Goal: Transaction & Acquisition: Book appointment/travel/reservation

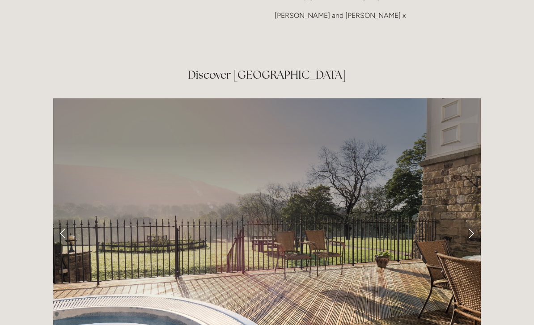
scroll to position [1395, 0]
click at [475, 220] on link "Next Slide" at bounding box center [471, 233] width 20 height 27
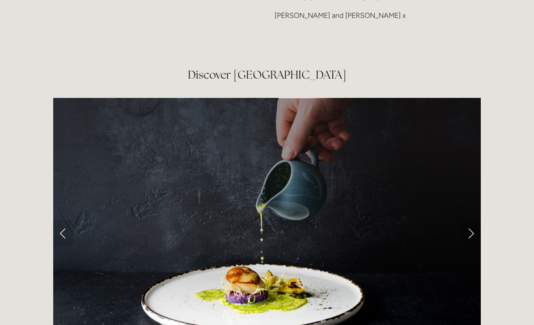
click at [470, 220] on link "Next Slide" at bounding box center [471, 233] width 20 height 27
click at [469, 220] on link "Next Slide" at bounding box center [471, 233] width 20 height 27
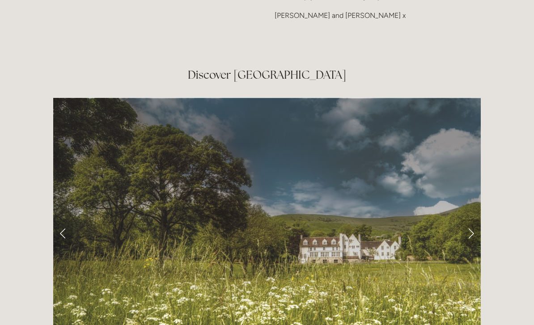
click at [468, 220] on link "Next Slide" at bounding box center [471, 233] width 20 height 27
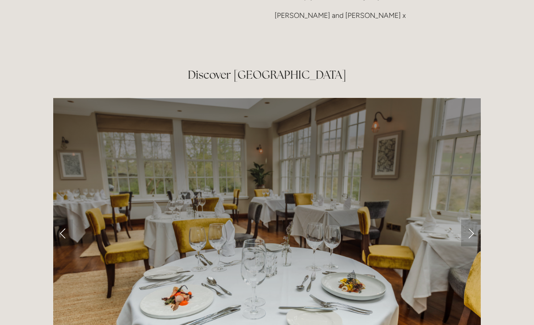
click at [469, 220] on link "Next Slide" at bounding box center [471, 233] width 20 height 27
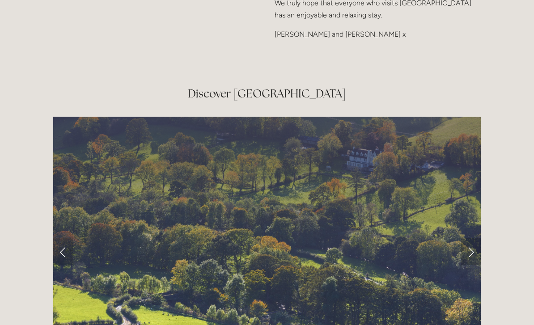
scroll to position [1376, 0]
click at [467, 238] on link "Next Slide" at bounding box center [471, 251] width 20 height 27
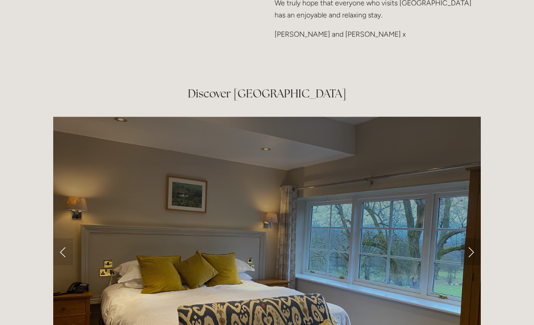
click at [468, 238] on link "Next Slide" at bounding box center [471, 251] width 20 height 27
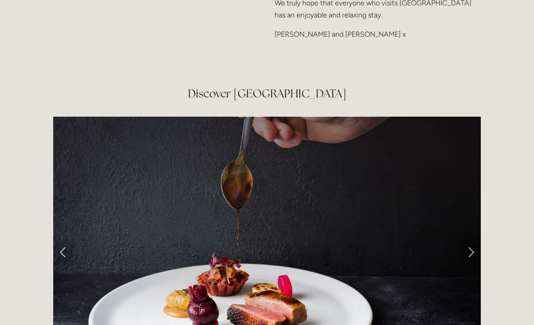
click at [471, 238] on link "Next Slide" at bounding box center [471, 251] width 20 height 27
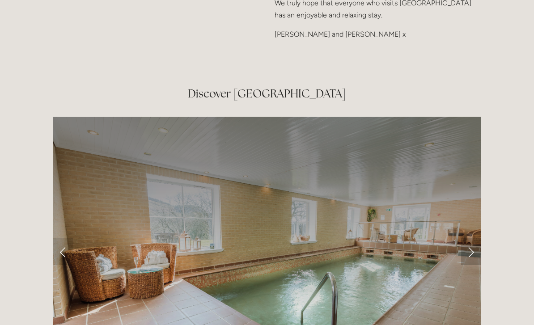
click at [468, 238] on link "Next Slide" at bounding box center [471, 251] width 20 height 27
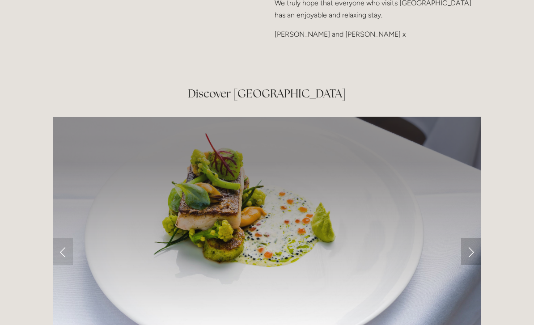
click at [466, 238] on link "Next Slide" at bounding box center [471, 251] width 20 height 27
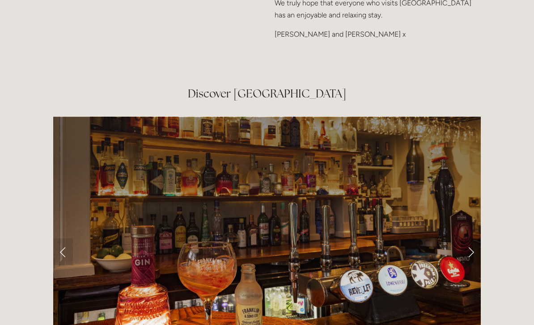
click at [472, 238] on link "Next Slide" at bounding box center [471, 251] width 20 height 27
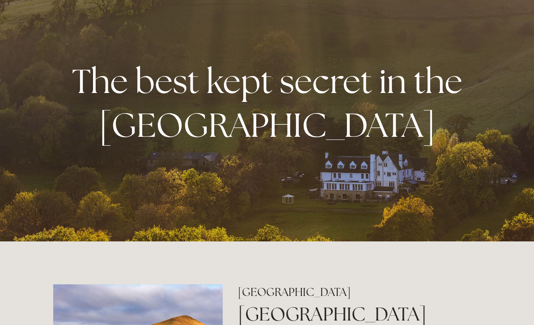
scroll to position [0, 0]
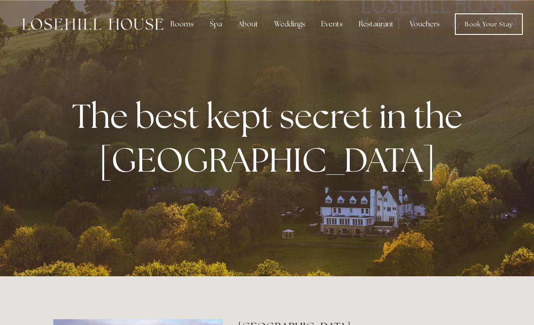
click at [250, 24] on div "About" at bounding box center [248, 24] width 34 height 18
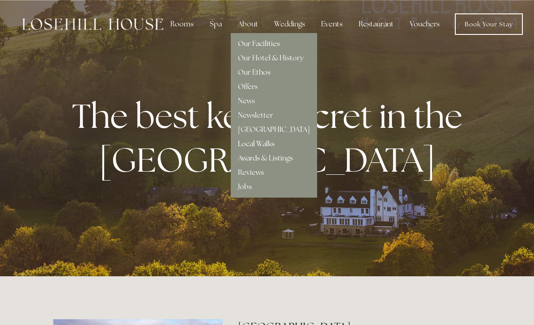
click at [245, 144] on link "Local Walks" at bounding box center [256, 143] width 37 height 9
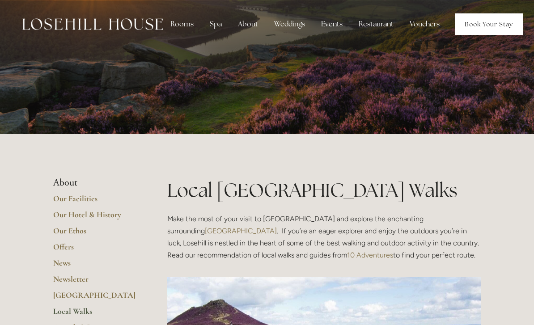
click at [479, 20] on link "Book Your Stay" at bounding box center [489, 23] width 68 height 21
